Goal: Information Seeking & Learning: Check status

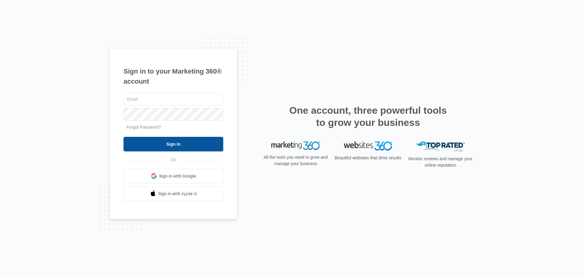
type input "[EMAIL_ADDRESS][DOMAIN_NAME]"
click at [159, 144] on input "Sign In" at bounding box center [174, 144] width 100 height 15
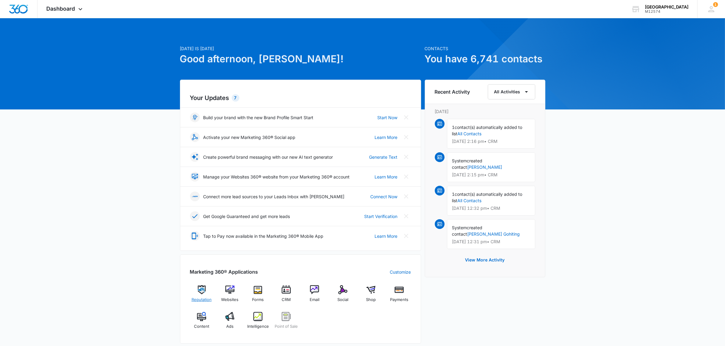
click at [202, 292] on img at bounding box center [201, 289] width 9 height 9
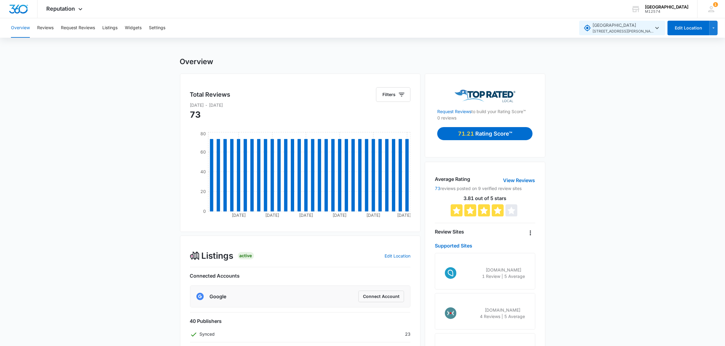
click at [653, 26] on icon "button" at bounding box center [656, 27] width 7 height 7
click at [628, 57] on span "[GEOGRAPHIC_DATA] [STREET_ADDRESS][PERSON_NAME] , [GEOGRAPHIC_DATA] , [GEOGRAPH…" at bounding box center [627, 60] width 61 height 12
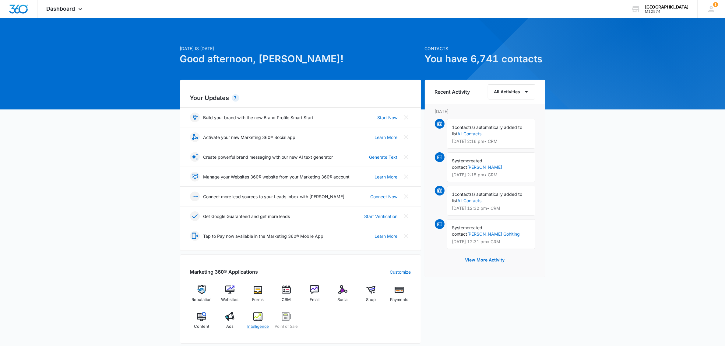
click at [259, 318] on img at bounding box center [257, 316] width 9 height 9
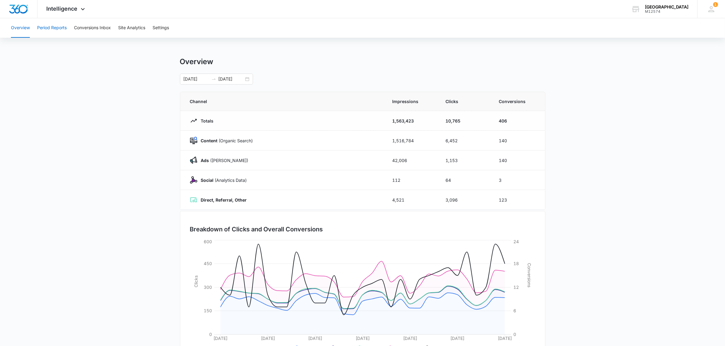
click at [54, 25] on button "Period Reports" at bounding box center [52, 27] width 30 height 19
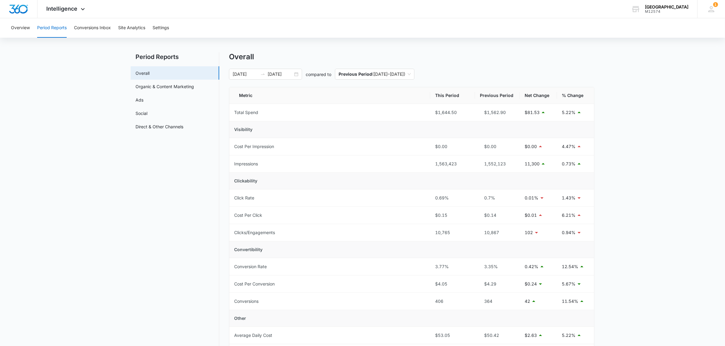
scroll to position [4, 0]
click at [276, 75] on input "[DATE]" at bounding box center [279, 75] width 25 height 7
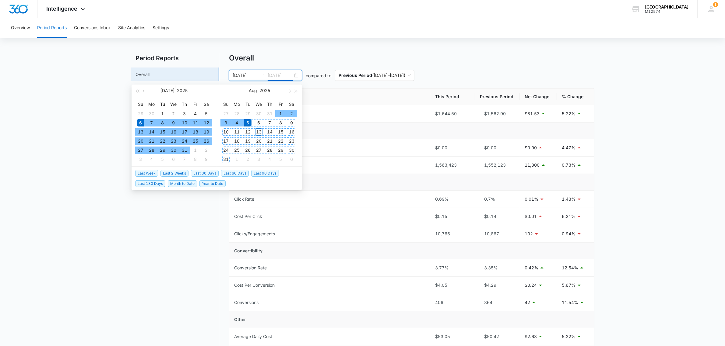
type input "[DATE]"
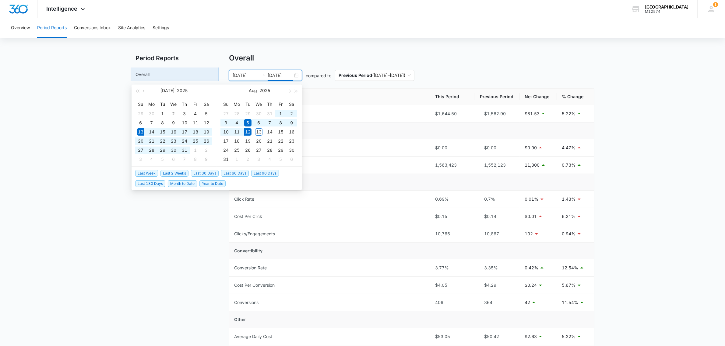
click at [200, 174] on span "Last 30 Days" at bounding box center [205, 173] width 28 height 7
type input "[DATE]"
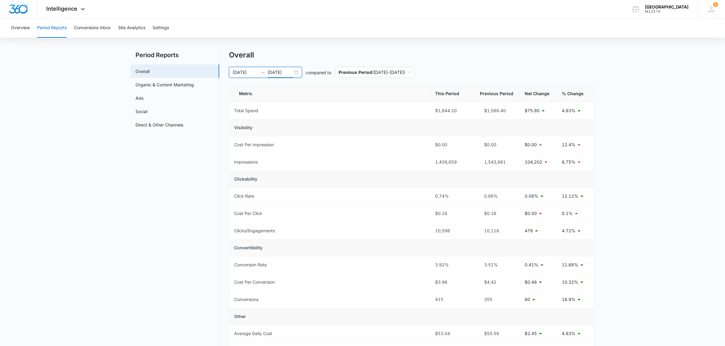
scroll to position [0, 0]
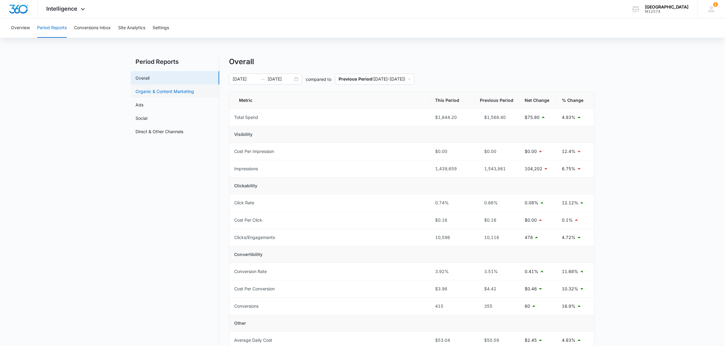
click at [157, 92] on link "Organic & Content Marketing" at bounding box center [164, 91] width 58 height 6
